Goal: Task Accomplishment & Management: Complete application form

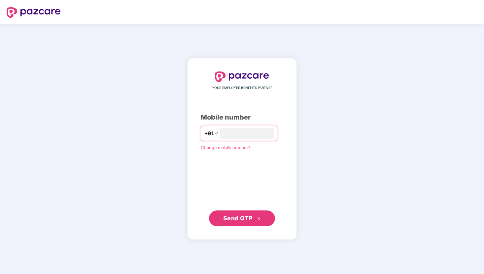
type input "**********"
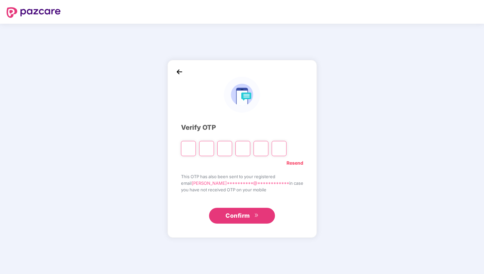
type input "*"
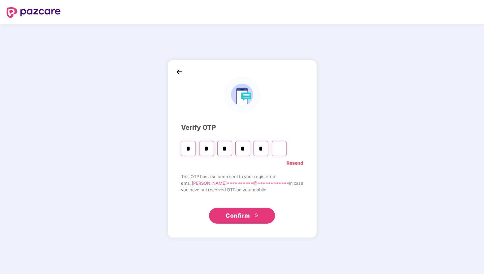
type input "*"
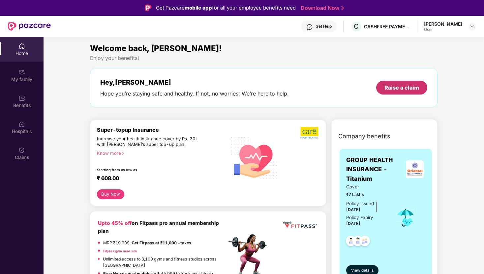
click at [400, 92] on div "Raise a claim" at bounding box center [401, 88] width 51 height 14
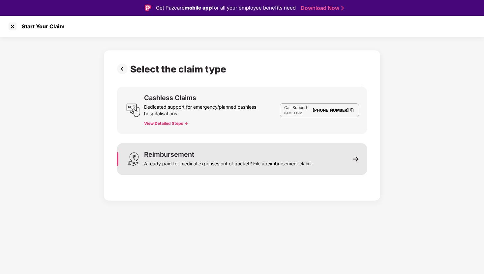
click at [221, 155] on div "Reimbursement Already paid for medical expenses out of pocket? File a reimburse…" at bounding box center [228, 159] width 168 height 16
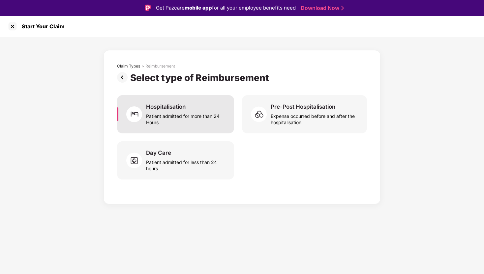
click at [171, 105] on div "Hospitalisation" at bounding box center [166, 106] width 40 height 7
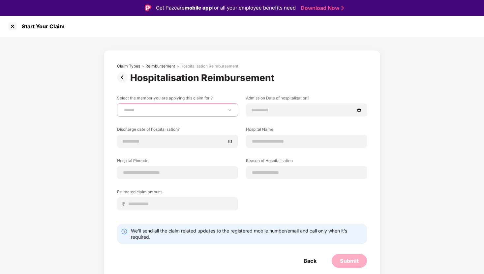
click at [163, 110] on select "**********" at bounding box center [178, 109] width 110 height 5
select select "**********"
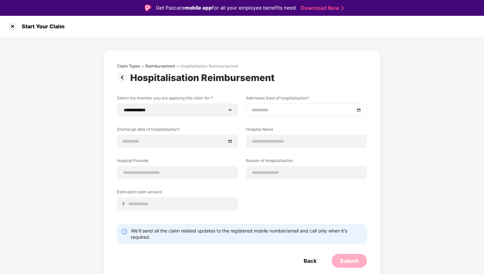
click at [255, 109] on input at bounding box center [303, 110] width 103 height 7
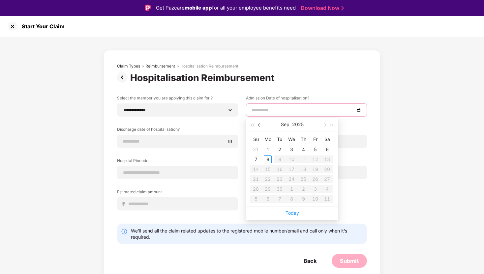
click at [260, 125] on span "button" at bounding box center [259, 125] width 3 height 3
type input "**********"
click at [277, 169] on div "12" at bounding box center [280, 170] width 8 height 8
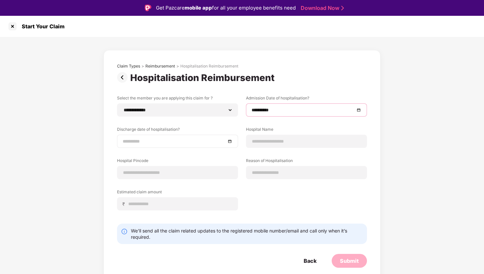
click at [167, 140] on input at bounding box center [174, 141] width 103 height 7
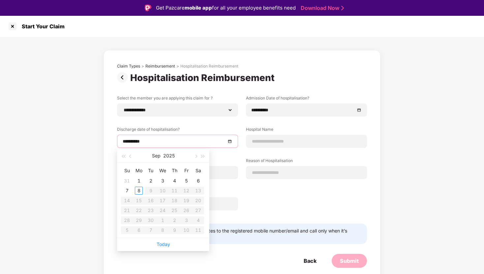
type input "**********"
click at [196, 155] on span "button" at bounding box center [195, 156] width 3 height 3
click at [125, 156] on span "button" at bounding box center [123, 156] width 3 height 3
click at [204, 156] on span "button" at bounding box center [202, 156] width 3 height 3
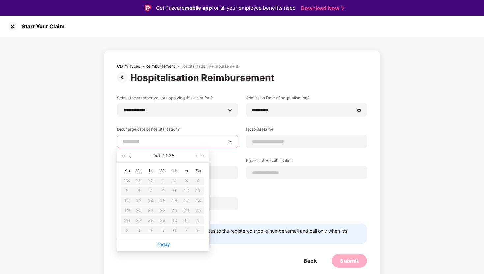
click at [128, 157] on button "button" at bounding box center [130, 155] width 7 height 13
type input "**********"
click at [132, 156] on button "button" at bounding box center [130, 155] width 7 height 13
type input "**********"
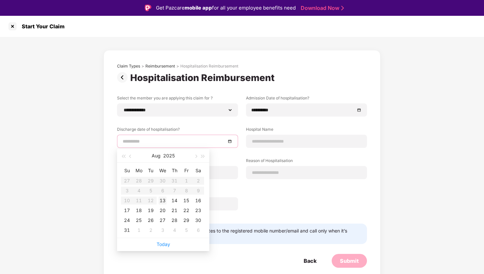
click at [165, 200] on div "13" at bounding box center [163, 201] width 8 height 8
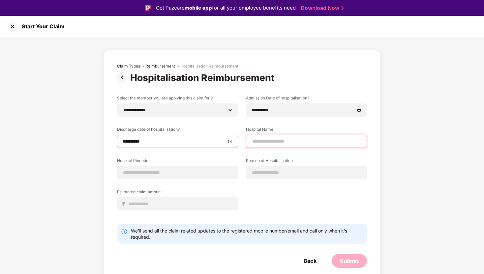
click at [282, 143] on input at bounding box center [307, 141] width 110 height 7
type input "**********"
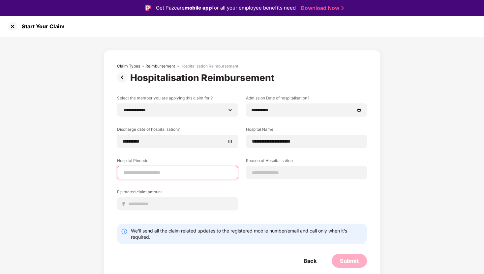
click at [147, 172] on input at bounding box center [178, 172] width 110 height 7
type input "******"
select select "*******"
select select "*********"
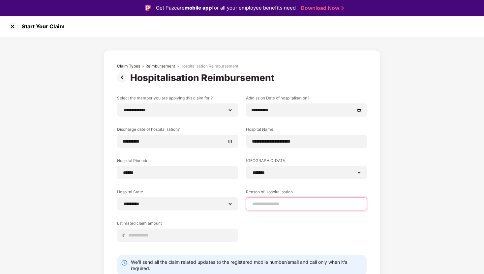
click at [276, 202] on input at bounding box center [307, 204] width 110 height 7
type input "**********"
click at [160, 237] on input at bounding box center [180, 235] width 105 height 7
type input "*****"
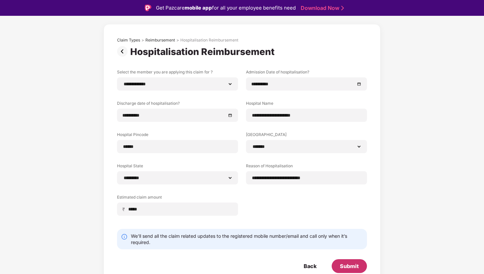
click at [345, 264] on div "Submit" at bounding box center [349, 266] width 19 height 7
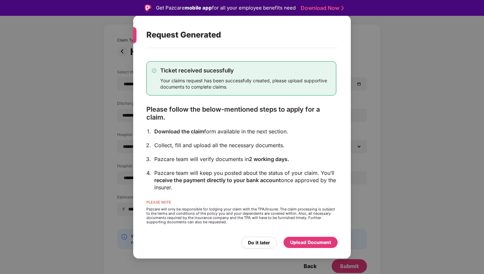
click at [300, 243] on div "Upload Document" at bounding box center [310, 242] width 41 height 7
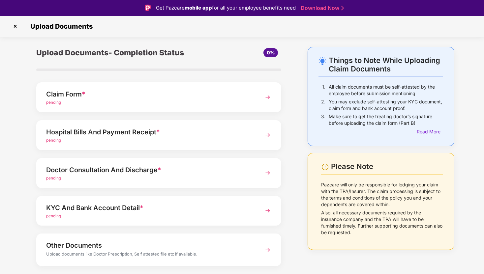
click at [227, 106] on div "pending" at bounding box center [149, 103] width 206 height 6
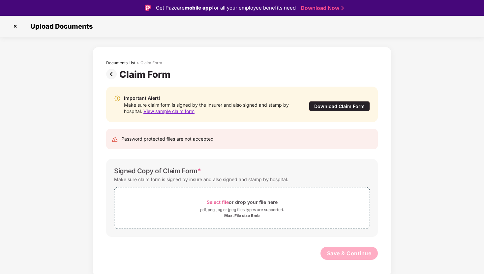
scroll to position [16, 0]
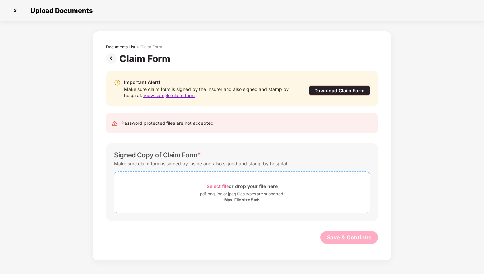
click at [213, 185] on span "Select file" at bounding box center [218, 187] width 22 height 6
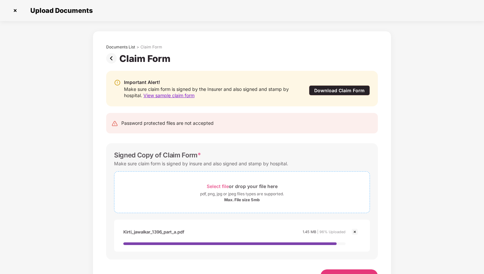
click at [263, 193] on div "pdf, png, jpg or jpeg files types are supported." at bounding box center [242, 194] width 84 height 7
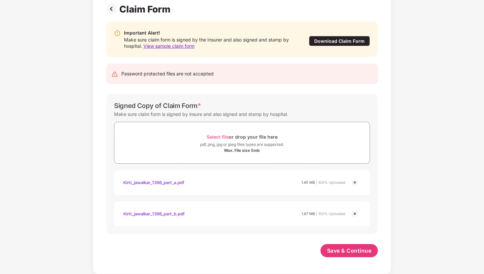
scroll to position [49, 0]
click at [346, 253] on span "Save & Continue" at bounding box center [349, 250] width 45 height 7
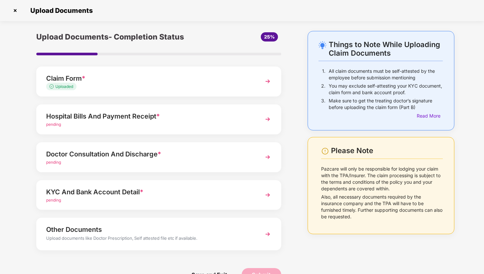
click at [90, 112] on div "Hospital Bills And Payment Receipt *" at bounding box center [149, 116] width 206 height 11
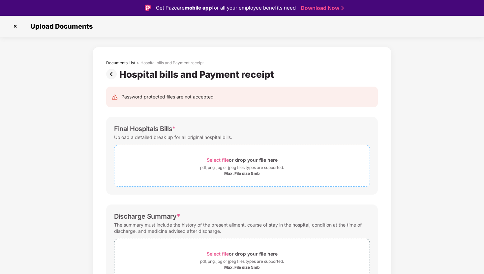
click at [211, 160] on span "Select file" at bounding box center [218, 160] width 22 height 6
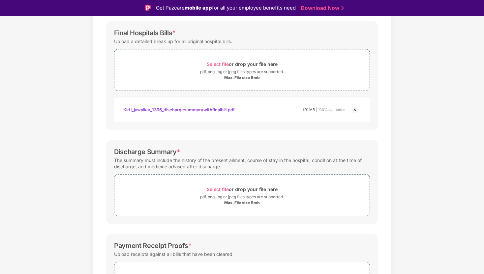
scroll to position [101, 0]
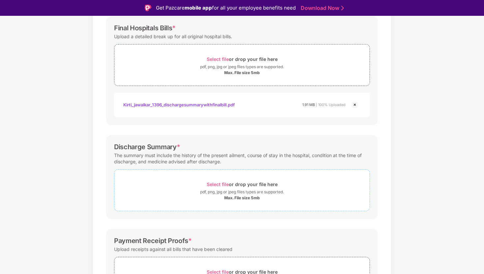
click at [225, 184] on span "Select file" at bounding box center [218, 185] width 22 height 6
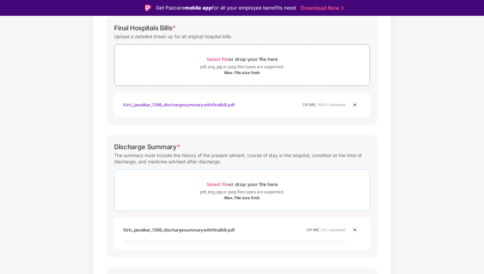
click at [222, 184] on span "Select file" at bounding box center [218, 185] width 22 height 6
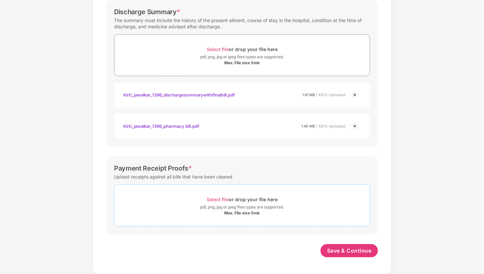
scroll to position [220, 0]
click at [226, 200] on span "Select file" at bounding box center [218, 200] width 22 height 6
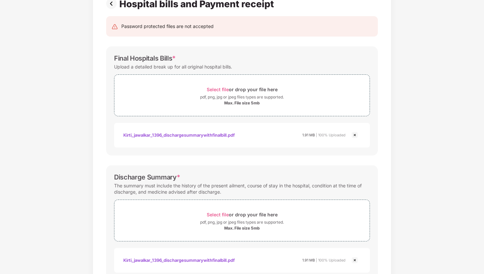
scroll to position [252, 0]
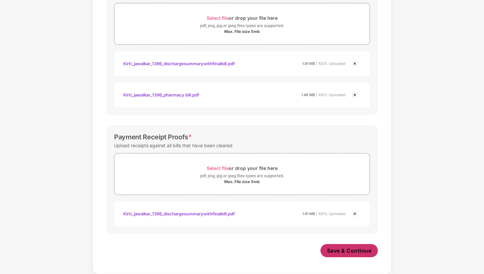
click at [357, 249] on span "Save & Continue" at bounding box center [349, 250] width 45 height 7
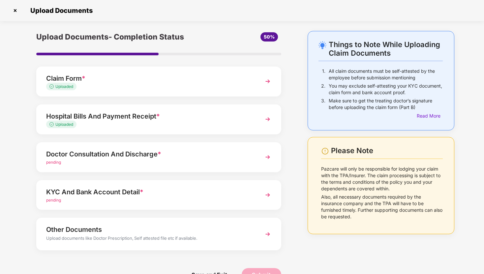
click at [152, 153] on div "Doctor Consultation And Discharge *" at bounding box center [149, 154] width 206 height 11
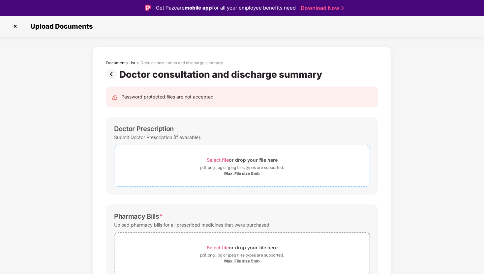
click at [219, 159] on span "Select file" at bounding box center [218, 160] width 22 height 6
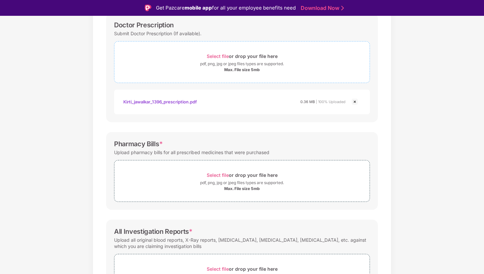
scroll to position [128, 0]
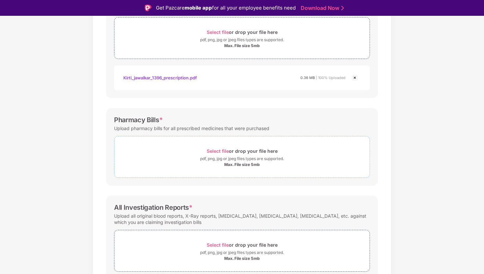
click at [220, 148] on div "Select file or drop your file here" at bounding box center [242, 151] width 71 height 9
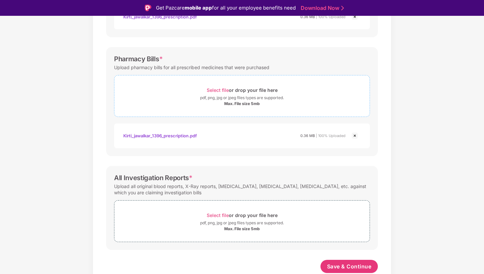
scroll to position [189, 0]
click at [353, 135] on img at bounding box center [355, 136] width 8 height 8
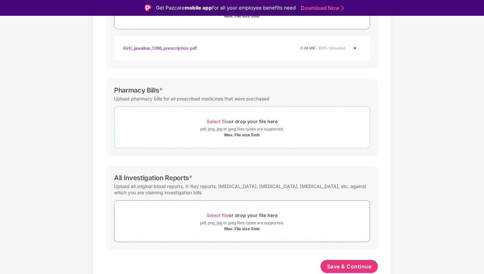
click at [220, 120] on span "Select file" at bounding box center [218, 122] width 22 height 6
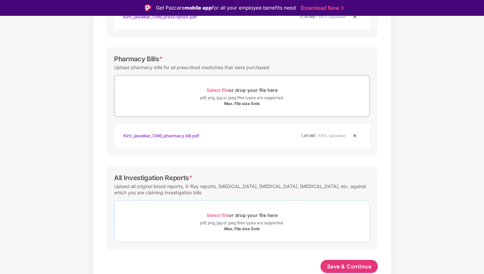
click at [215, 215] on span "Select file" at bounding box center [218, 216] width 22 height 6
click at [221, 218] on span "Select file" at bounding box center [218, 216] width 22 height 6
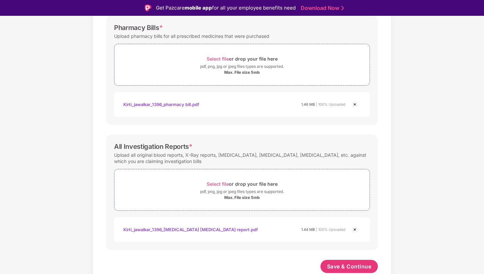
scroll to position [16, 0]
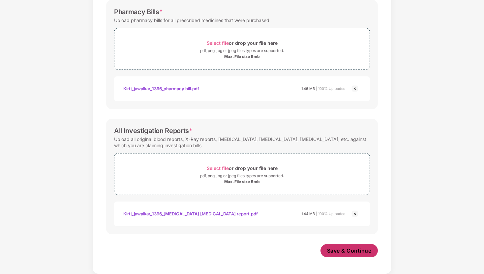
click at [356, 253] on span "Save & Continue" at bounding box center [349, 250] width 45 height 7
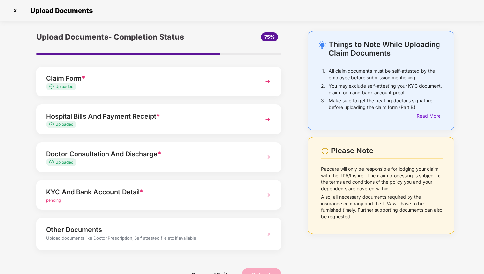
click at [180, 192] on div "KYC And Bank Account Detail *" at bounding box center [149, 192] width 206 height 11
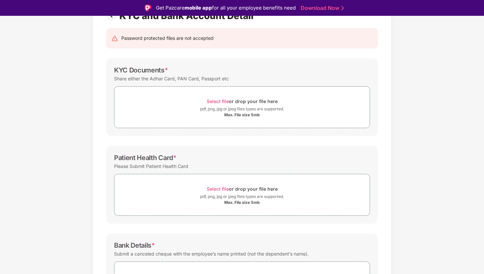
scroll to position [46, 0]
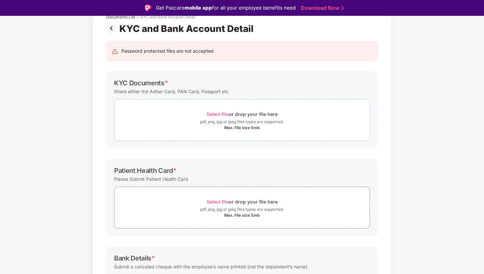
click at [218, 113] on span "Select file" at bounding box center [218, 114] width 22 height 6
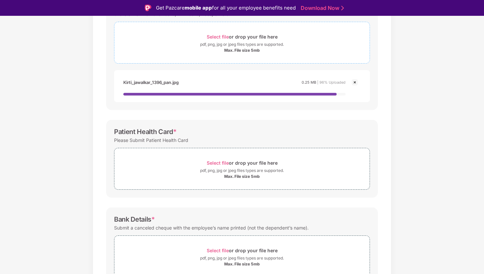
scroll to position [126, 0]
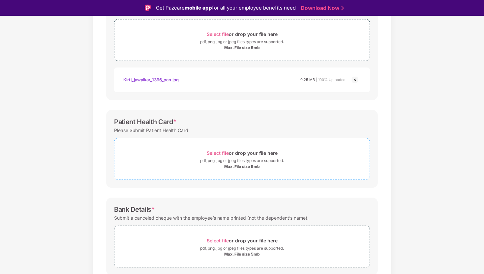
click at [217, 152] on span "Select file" at bounding box center [218, 153] width 22 height 6
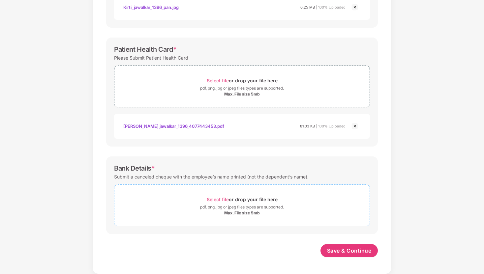
scroll to position [183, 0]
click at [220, 199] on span "Select file" at bounding box center [218, 200] width 22 height 6
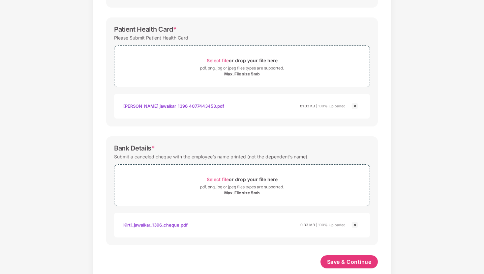
scroll to position [214, 0]
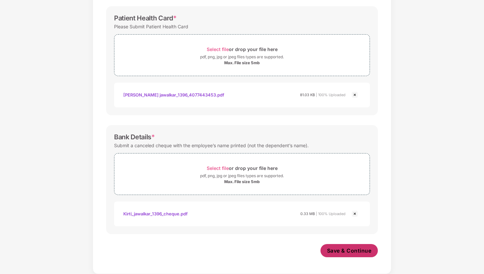
click at [350, 253] on span "Save & Continue" at bounding box center [349, 250] width 45 height 7
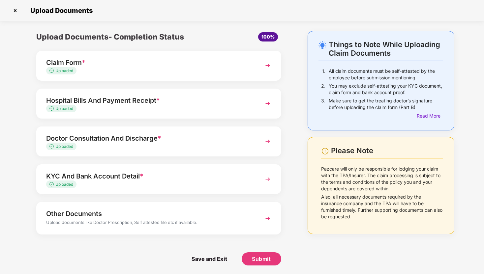
scroll to position [1, 0]
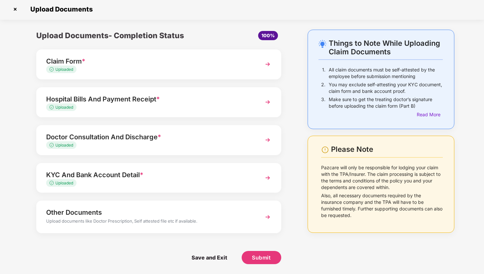
click at [268, 213] on img at bounding box center [268, 217] width 12 height 12
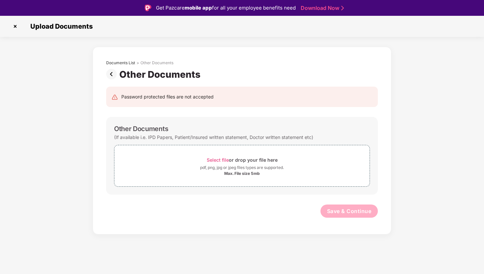
click at [14, 26] on img at bounding box center [15, 26] width 11 height 11
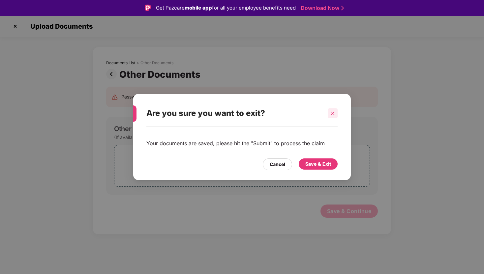
click at [333, 112] on icon "close" at bounding box center [332, 113] width 5 height 5
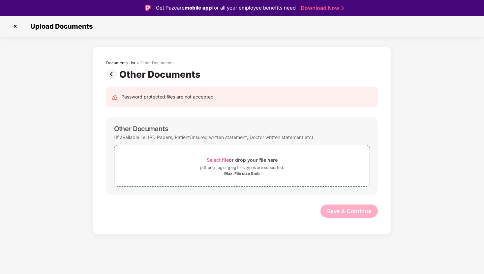
click at [111, 72] on img at bounding box center [112, 74] width 13 height 11
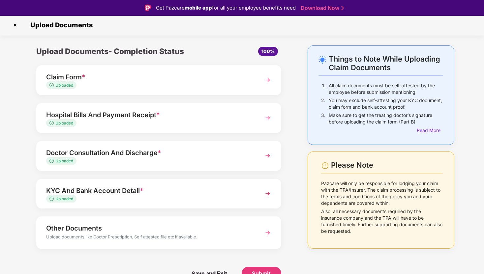
scroll to position [16, 0]
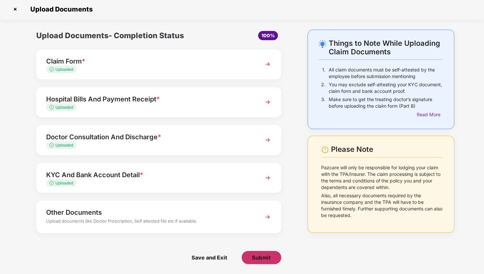
click at [263, 256] on span "Submit" at bounding box center [261, 257] width 19 height 7
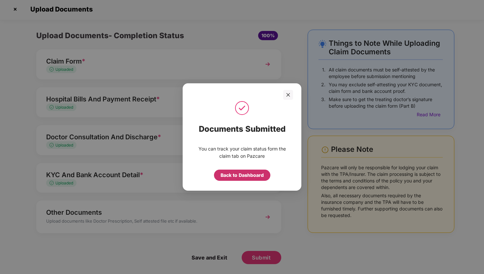
click at [246, 174] on div "Back to Dashboard" at bounding box center [242, 175] width 43 height 7
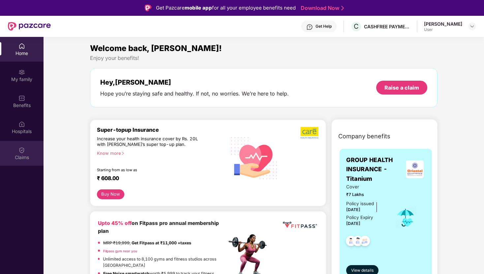
click at [21, 150] on img at bounding box center [21, 150] width 7 height 7
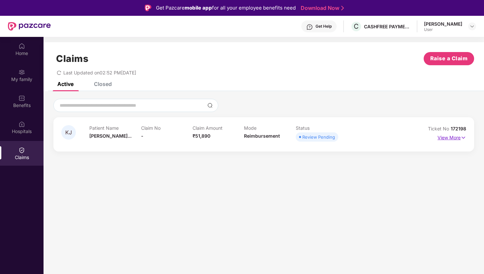
click at [455, 136] on p "View More" at bounding box center [452, 137] width 29 height 9
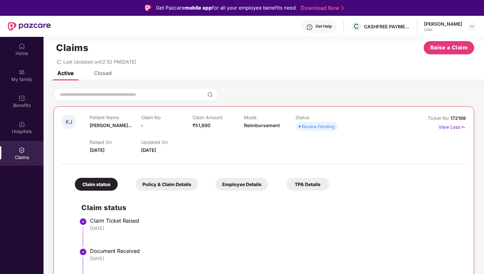
scroll to position [37, 0]
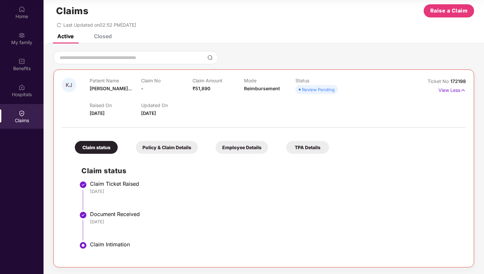
click at [302, 149] on div "TPA Details" at bounding box center [307, 147] width 43 height 13
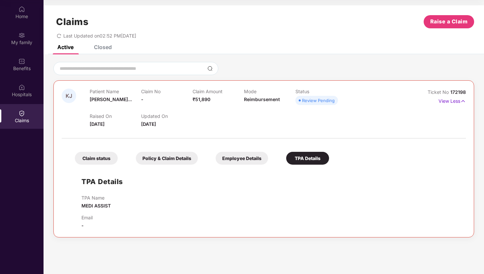
click at [236, 161] on div "Employee Details" at bounding box center [242, 158] width 52 height 13
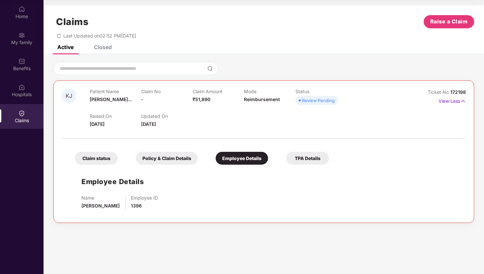
click at [160, 156] on div "Policy & Claim Details" at bounding box center [167, 158] width 62 height 13
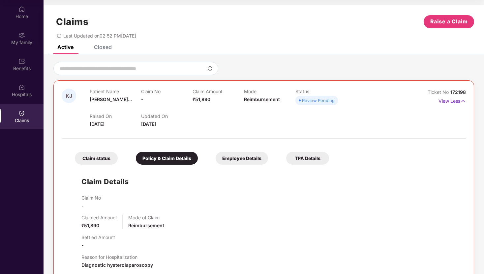
click at [102, 159] on div "Claim status" at bounding box center [96, 158] width 43 height 13
